Goal: Task Accomplishment & Management: Manage account settings

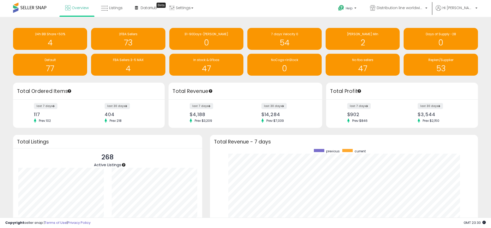
scroll to position [99, 257]
click at [394, 9] on span "Distribution line worldwide ([GEOGRAPHIC_DATA])" at bounding box center [399, 7] width 47 height 5
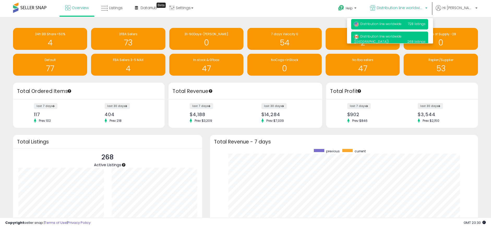
click at [397, 23] on span "Distribution line worldwide" at bounding box center [377, 24] width 48 height 4
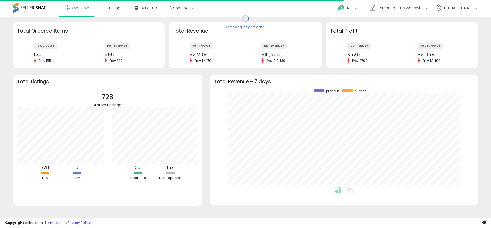
scroll to position [99, 257]
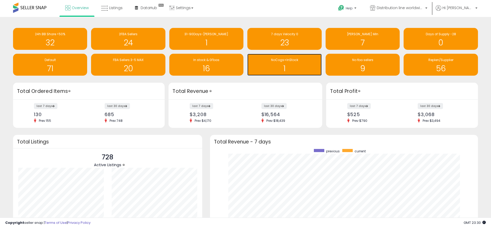
click at [297, 62] on div "NoCogs+InStock" at bounding box center [284, 60] width 69 height 5
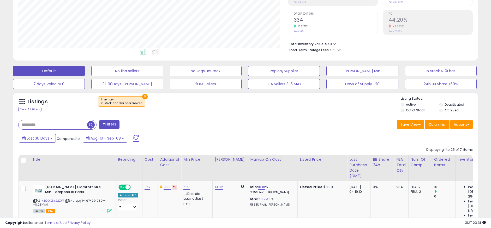
scroll to position [104, 0]
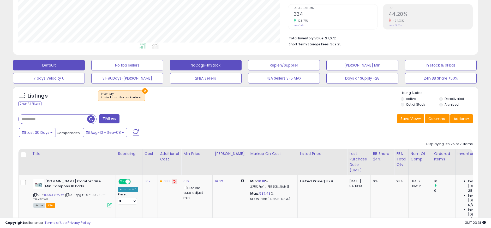
click at [195, 65] on button "NoCogs+InStock" at bounding box center [206, 65] width 72 height 10
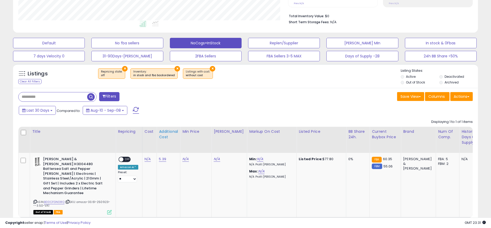
scroll to position [150, 0]
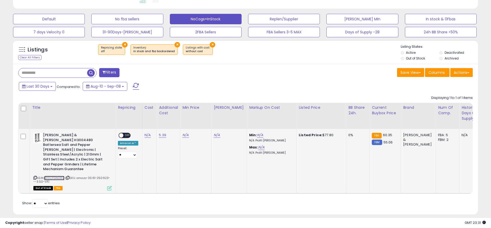
click at [56, 176] on link "B00CFGN08Q" at bounding box center [54, 178] width 20 height 4
click at [147, 136] on link "N/A" at bounding box center [147, 134] width 6 height 5
type input "*****"
drag, startPoint x: 170, startPoint y: 122, endPoint x: 221, endPoint y: 79, distance: 67.1
click at [163, 122] on icon "submit" at bounding box center [161, 121] width 3 height 3
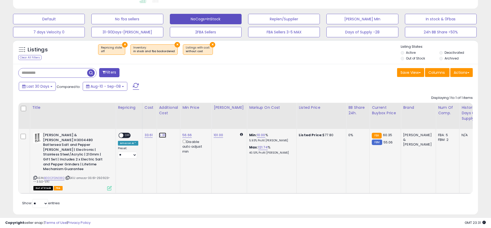
click at [159, 134] on link "5.39" at bounding box center [162, 134] width 7 height 5
drag, startPoint x: 152, startPoint y: 124, endPoint x: 106, endPoint y: 124, distance: 46.7
type input "****"
click at [180, 121] on button "submit" at bounding box center [176, 122] width 9 height 8
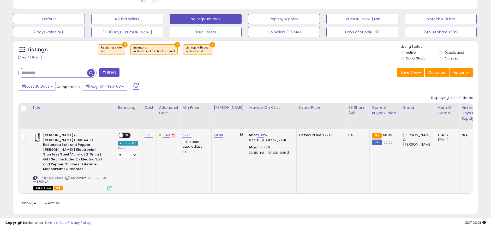
click at [130, 135] on span "OFF" at bounding box center [127, 135] width 8 height 4
